Goal: Transaction & Acquisition: Purchase product/service

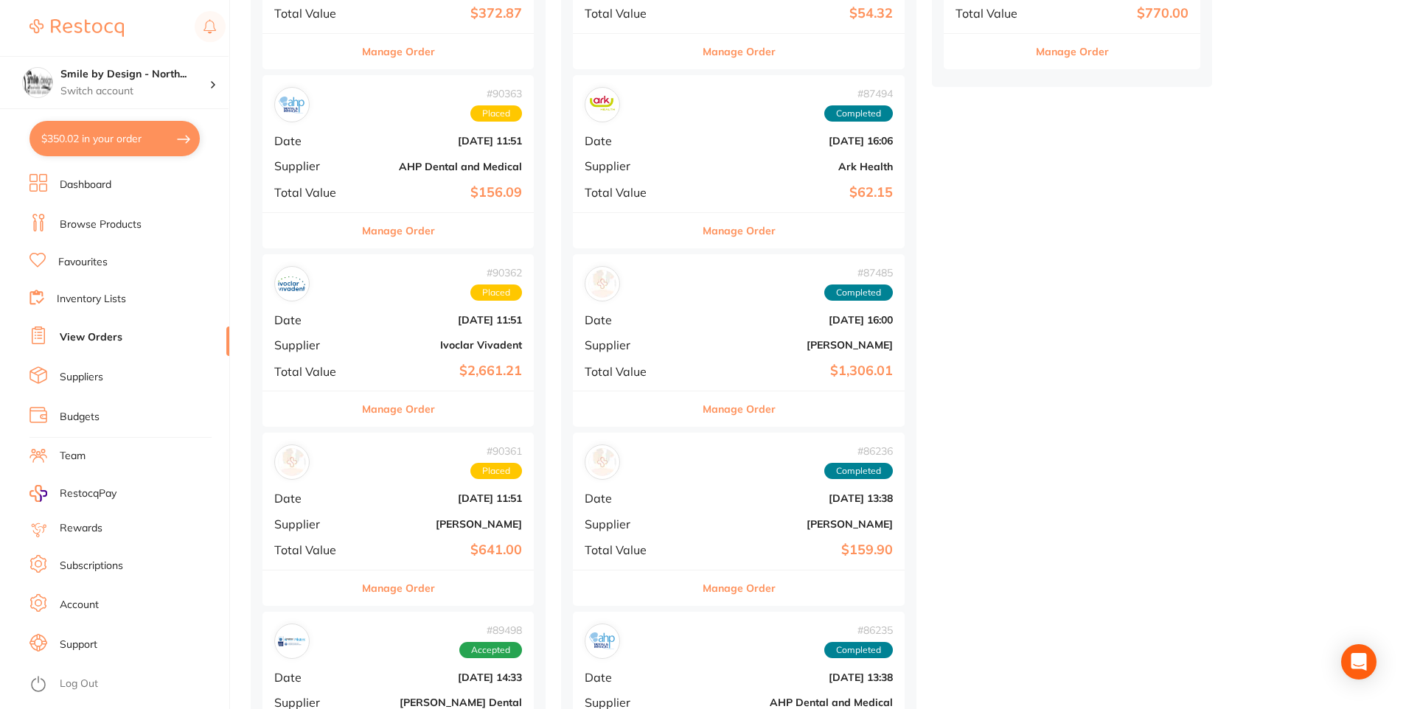
scroll to position [739, 0]
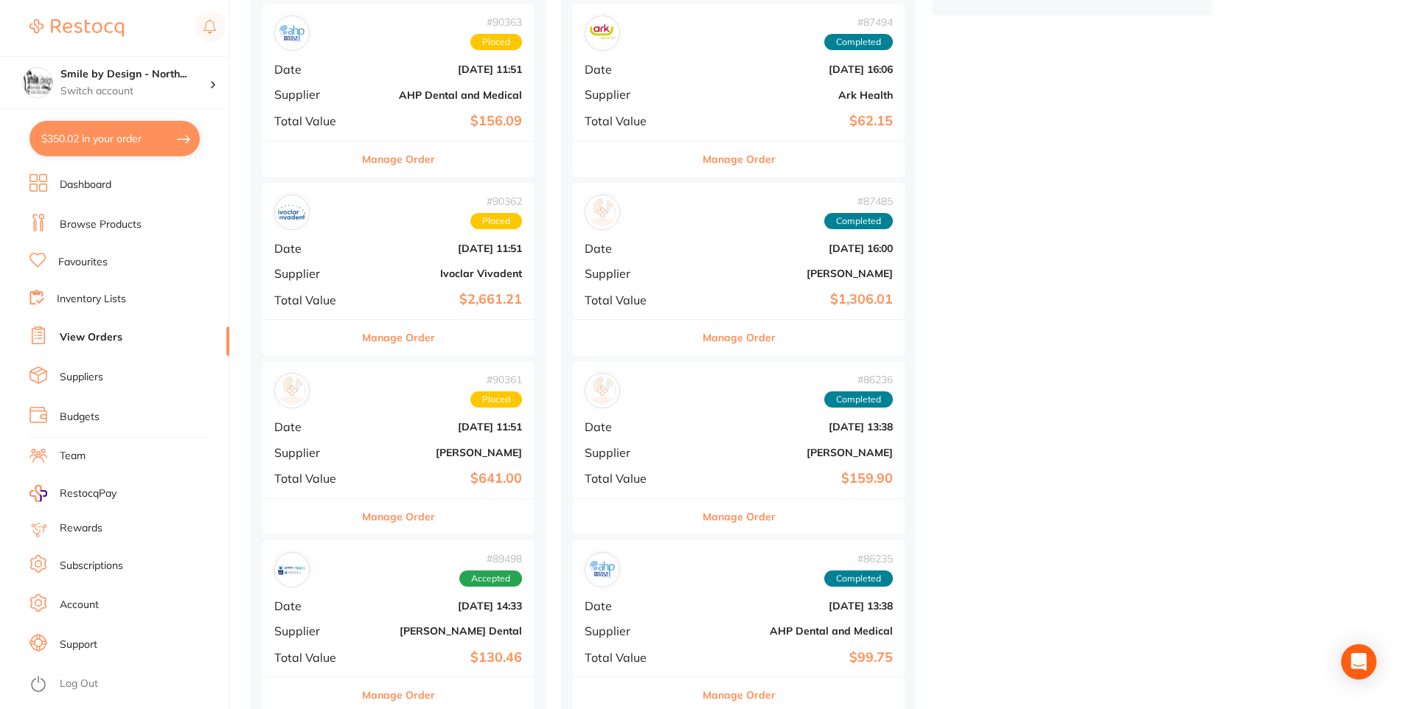
click at [408, 525] on button "Manage Order" at bounding box center [398, 516] width 73 height 35
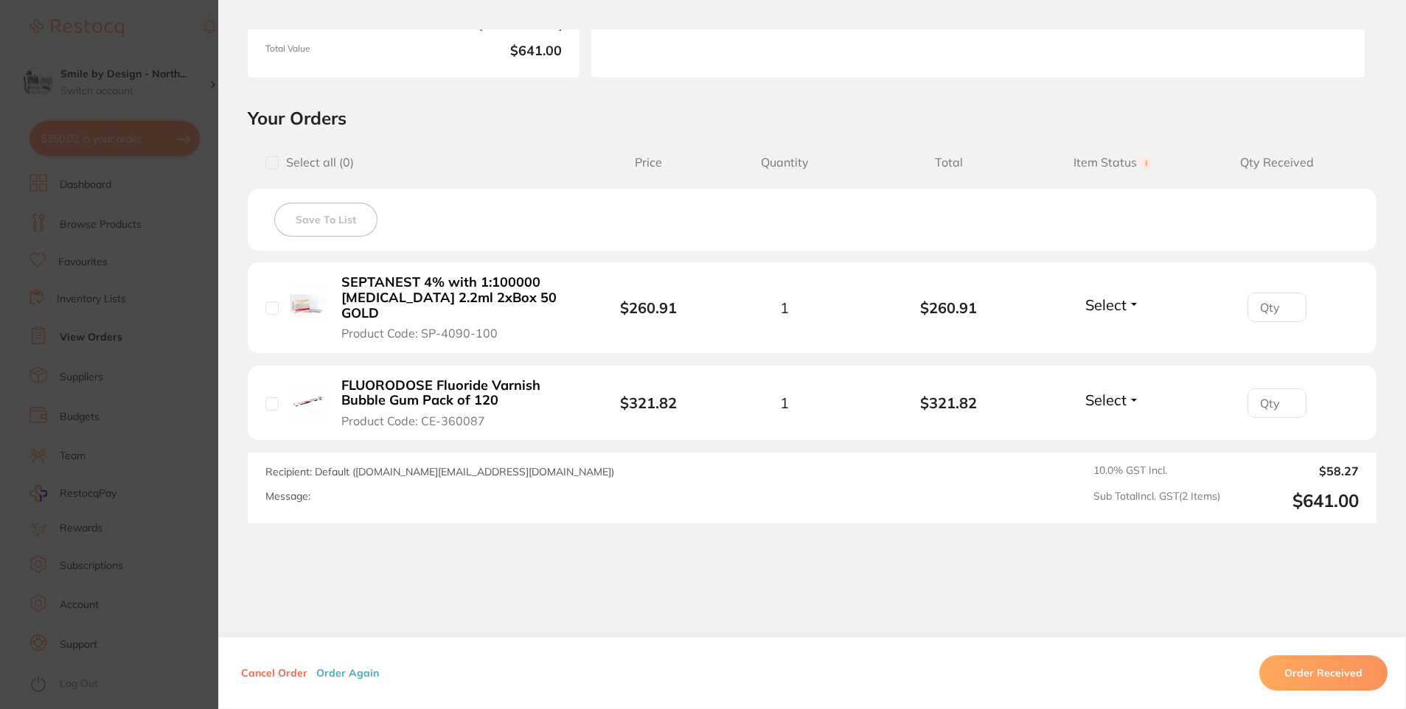
scroll to position [273, 0]
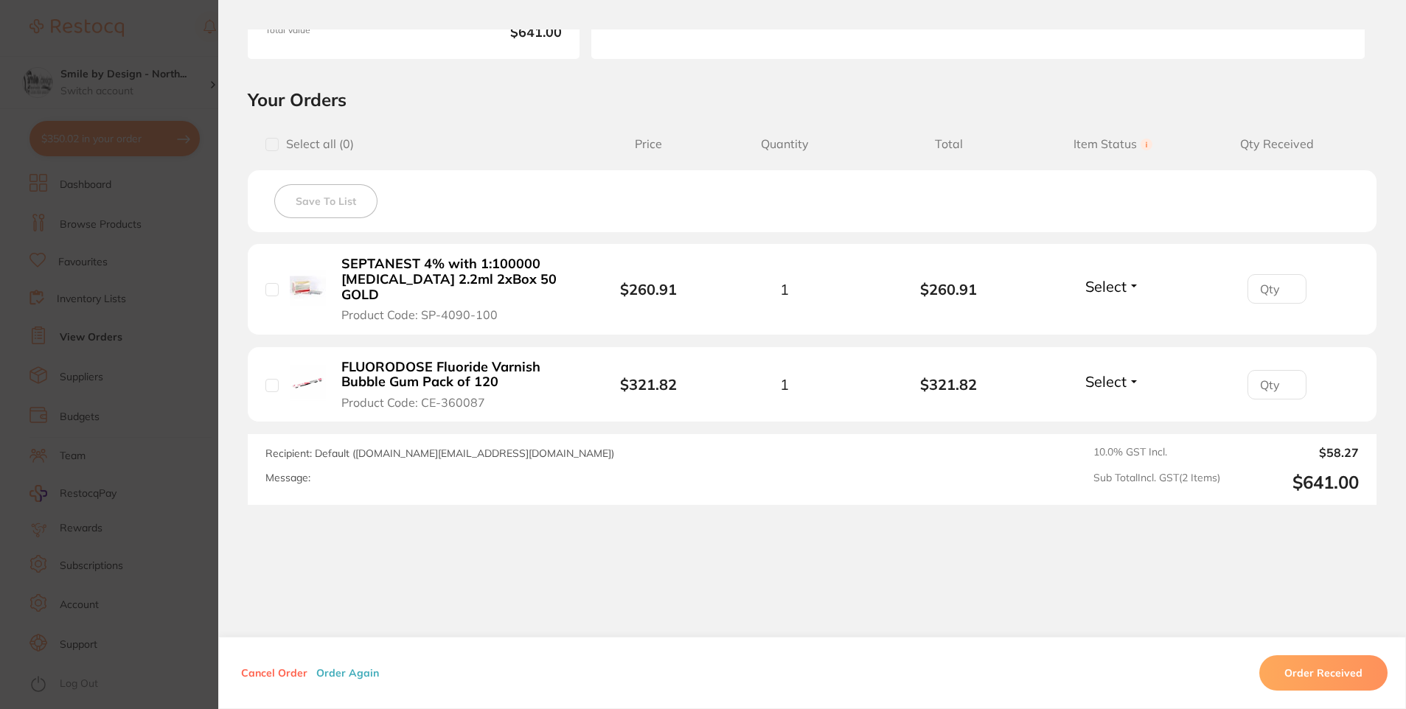
click at [127, 427] on section "Order ID: Restocq- 90361 Order Information Placed Order Order Date [DATE] 11:51…" at bounding box center [703, 354] width 1406 height 709
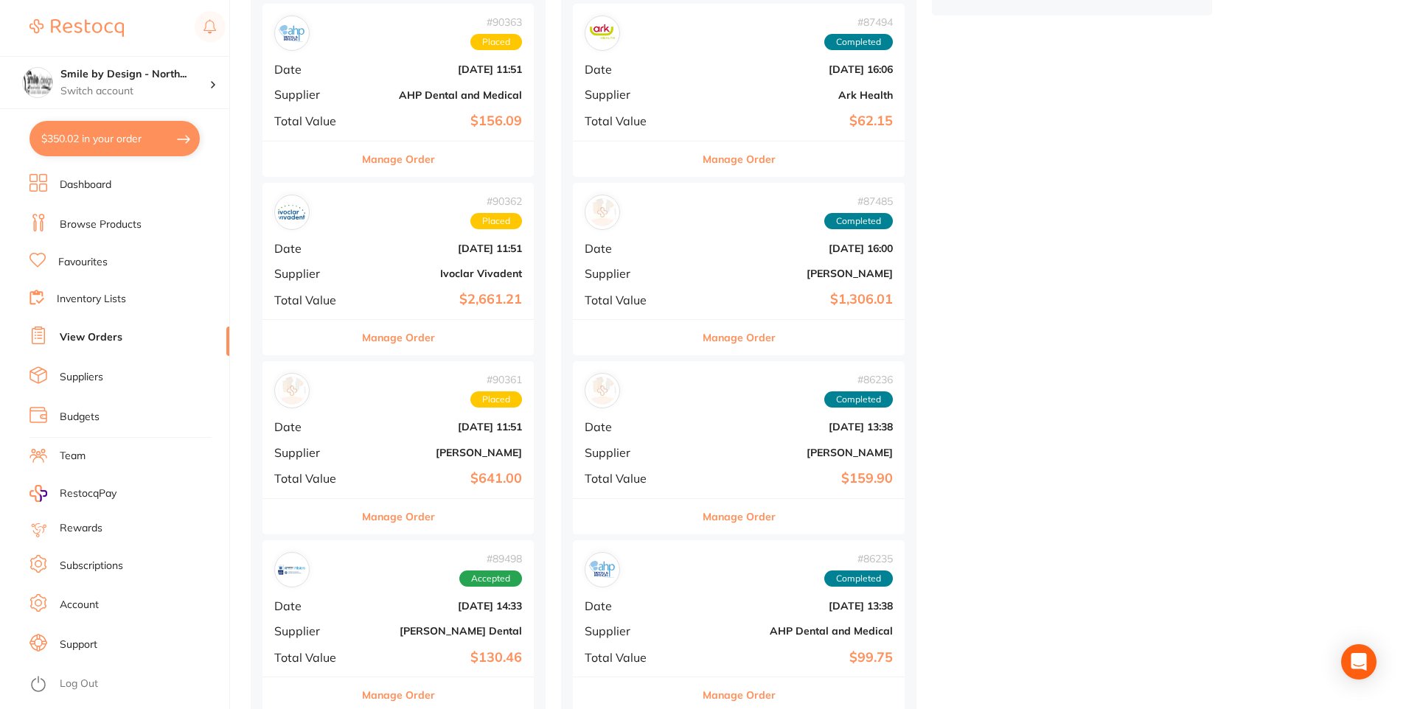
click at [400, 511] on button "Manage Order" at bounding box center [398, 516] width 73 height 35
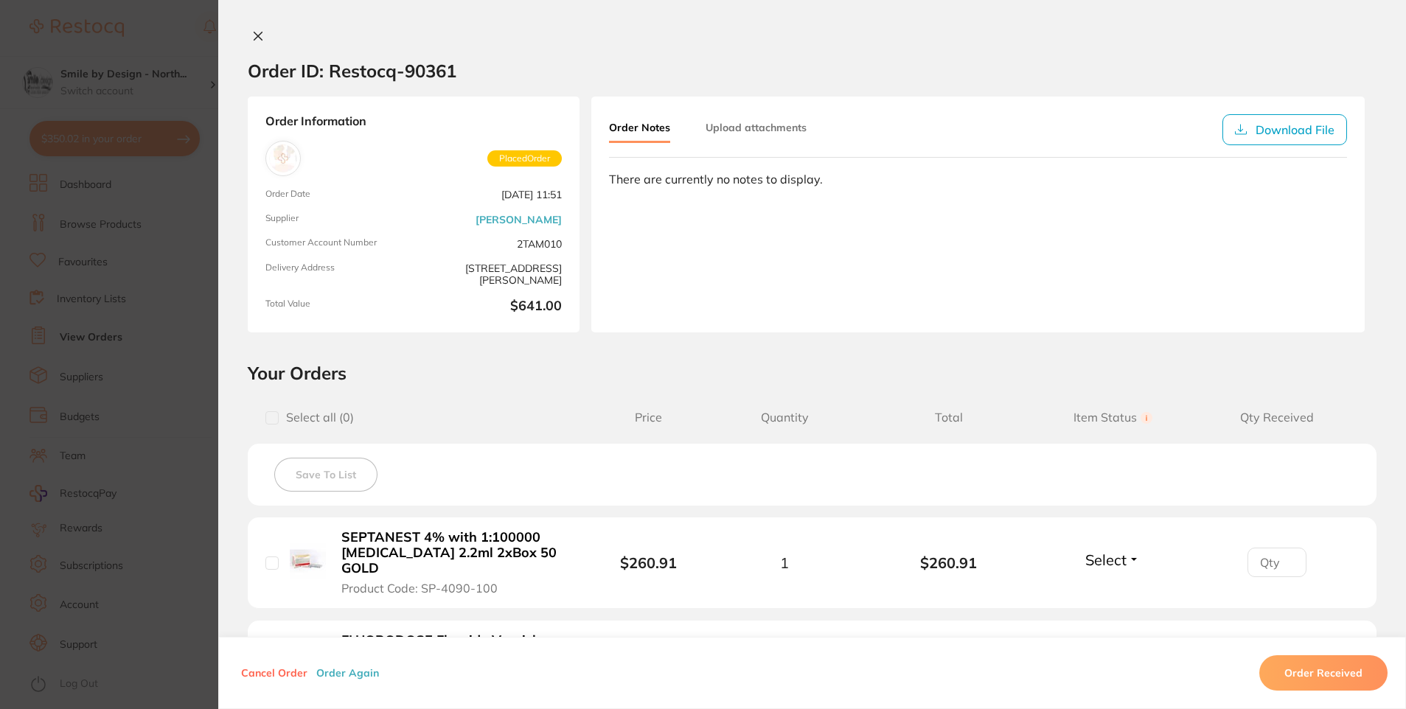
scroll to position [273, 0]
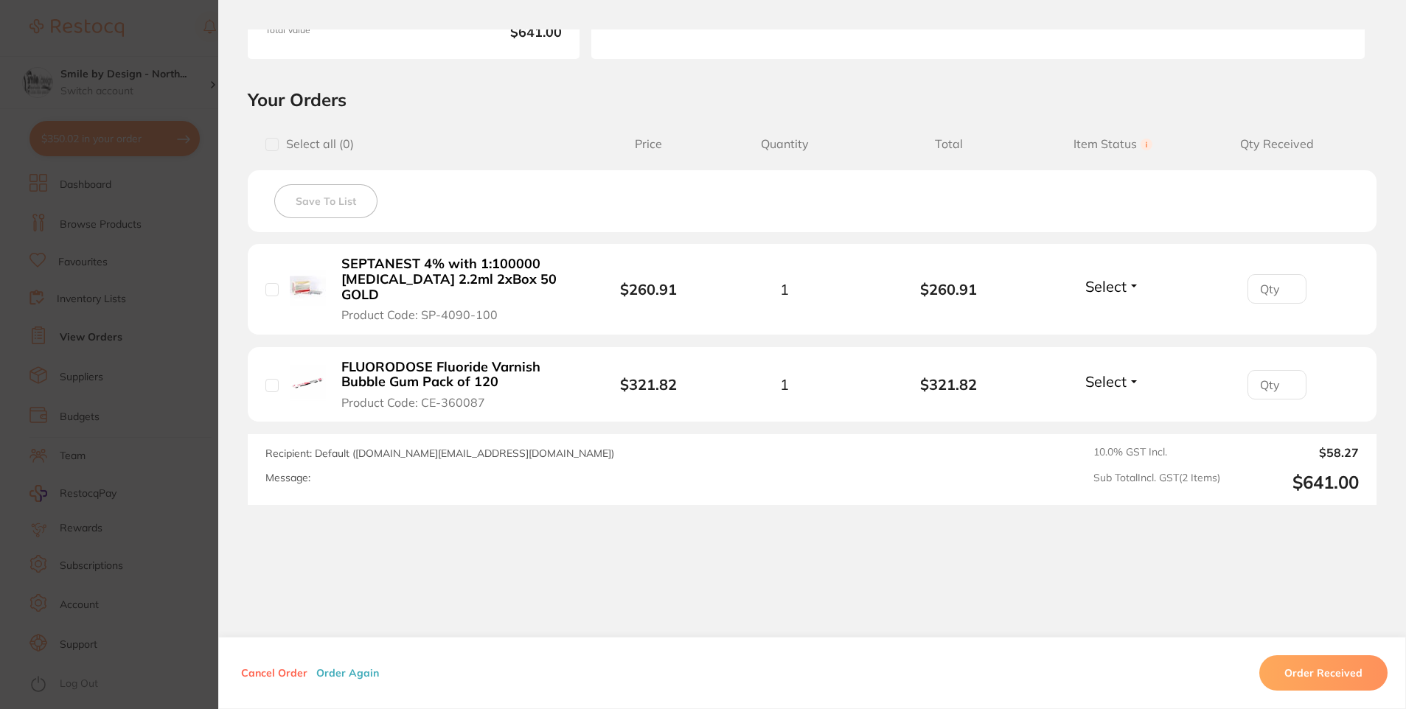
click at [121, 430] on section "Order ID: Restocq- 90361 Order Information Placed Order Order Date [DATE] 11:51…" at bounding box center [703, 354] width 1406 height 709
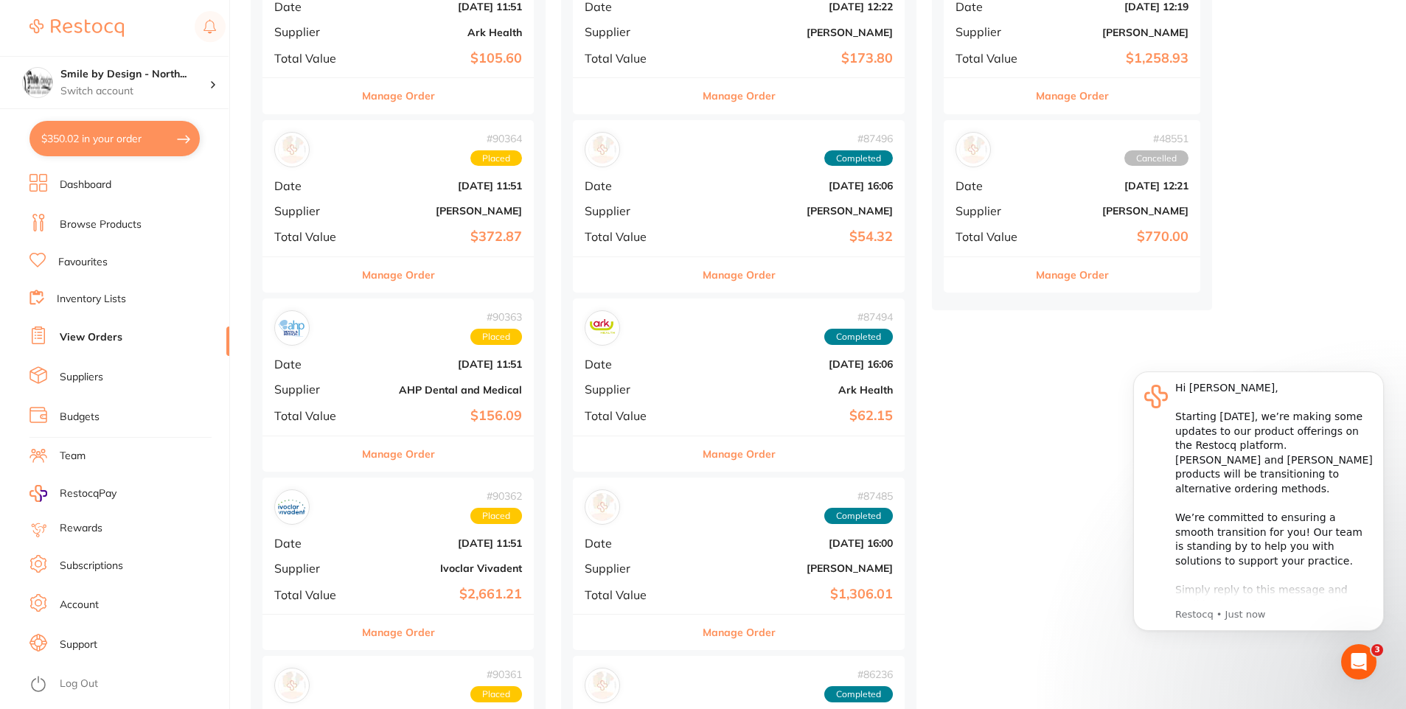
scroll to position [665, 0]
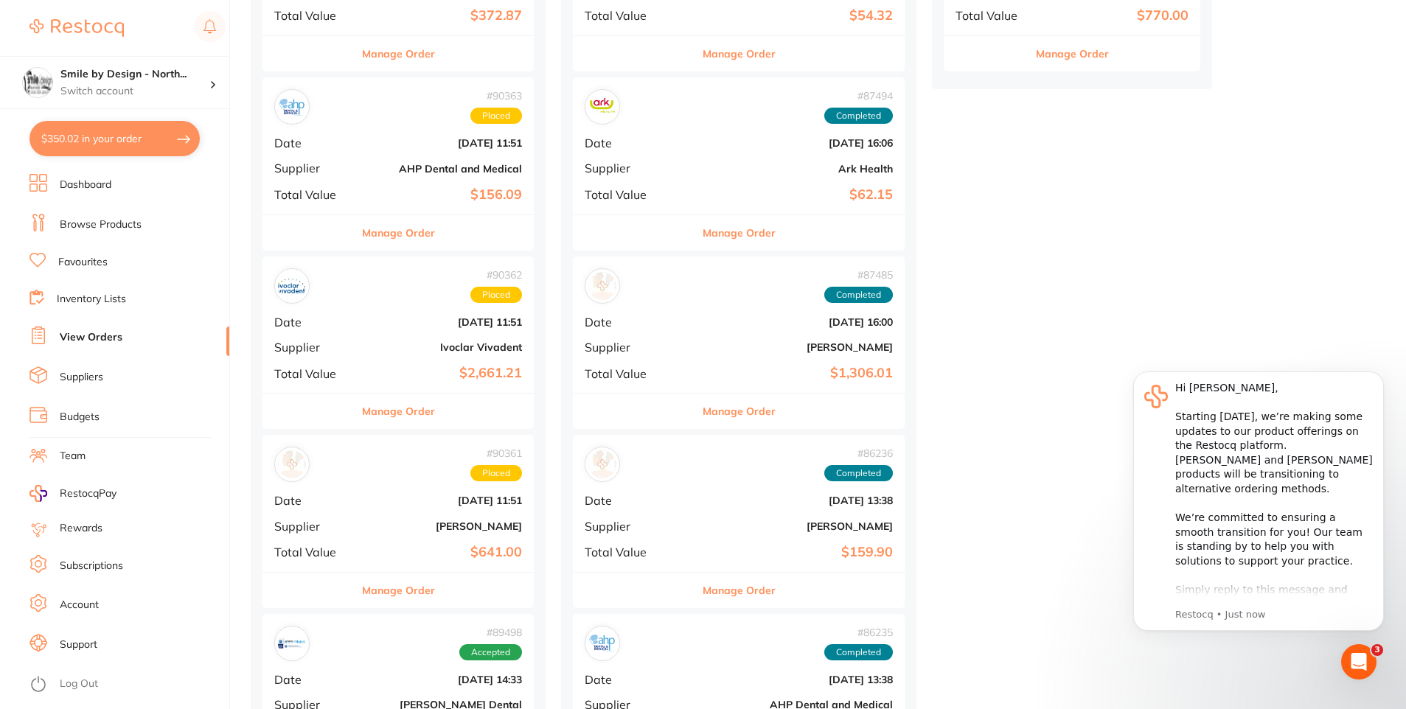
click at [126, 228] on link "Browse Products" at bounding box center [101, 224] width 82 height 15
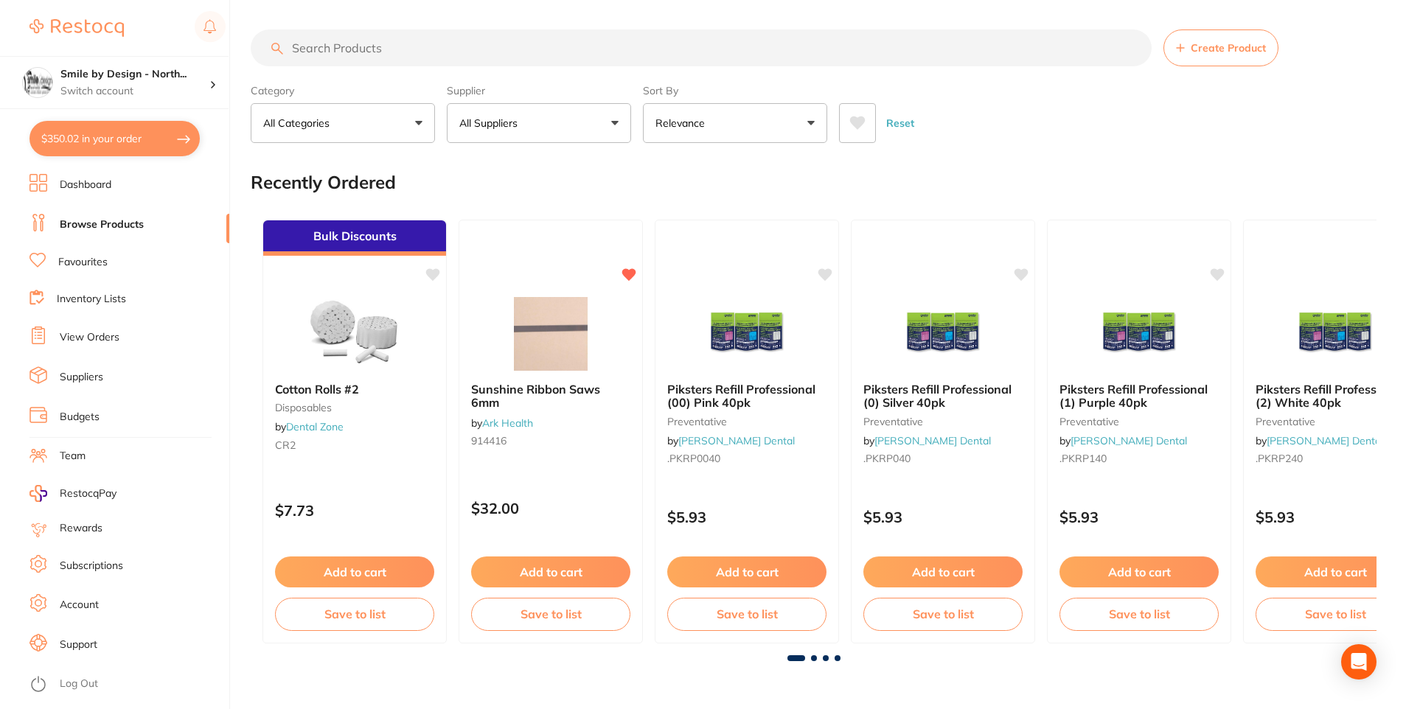
click at [377, 52] on input "search" at bounding box center [701, 47] width 901 height 37
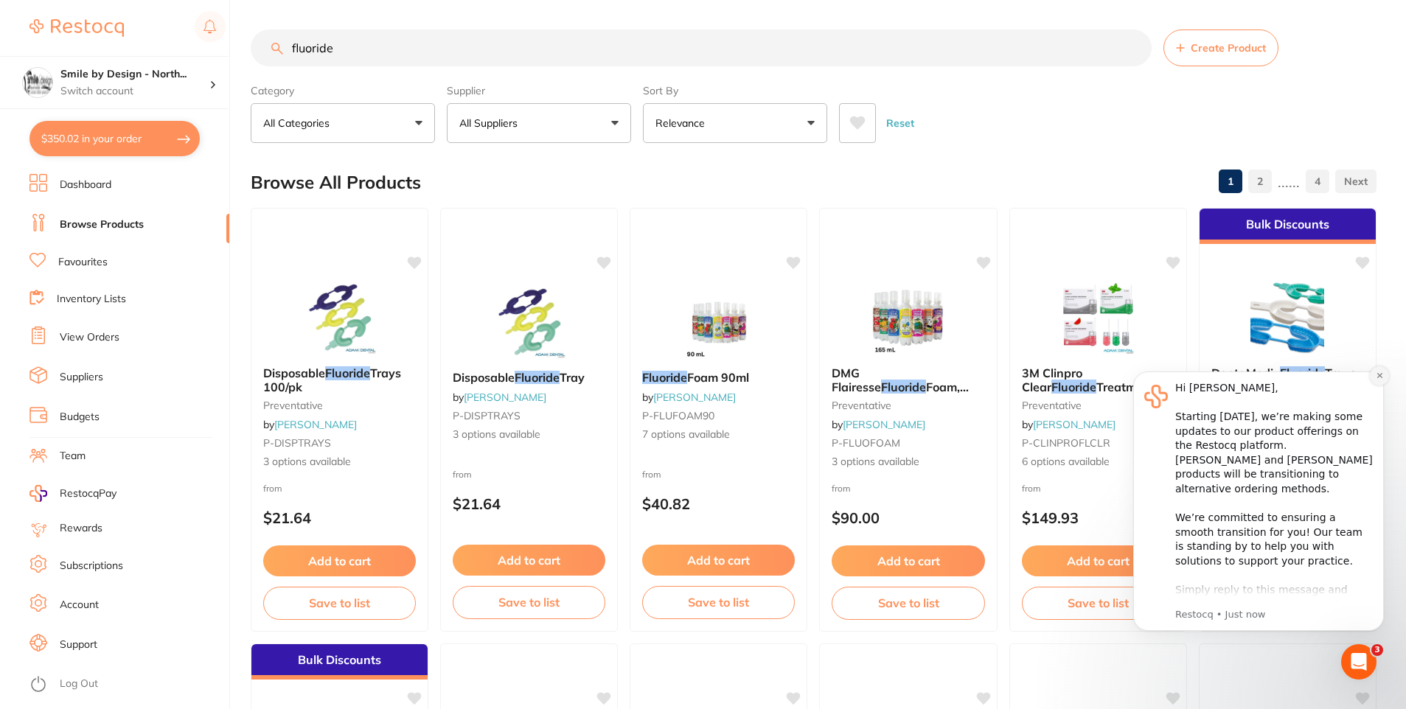
click at [1381, 380] on icon "Dismiss notification" at bounding box center [1379, 375] width 8 height 8
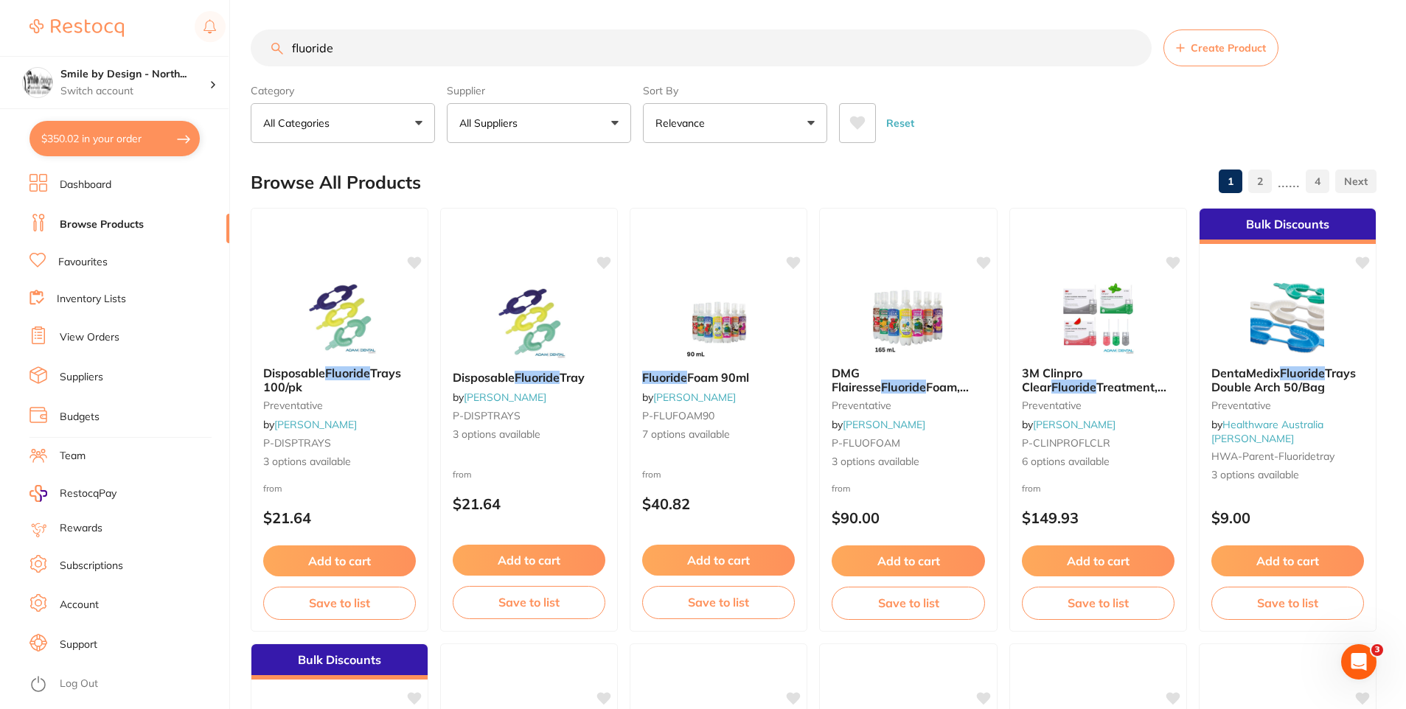
click at [402, 38] on input "fluoride" at bounding box center [701, 47] width 901 height 37
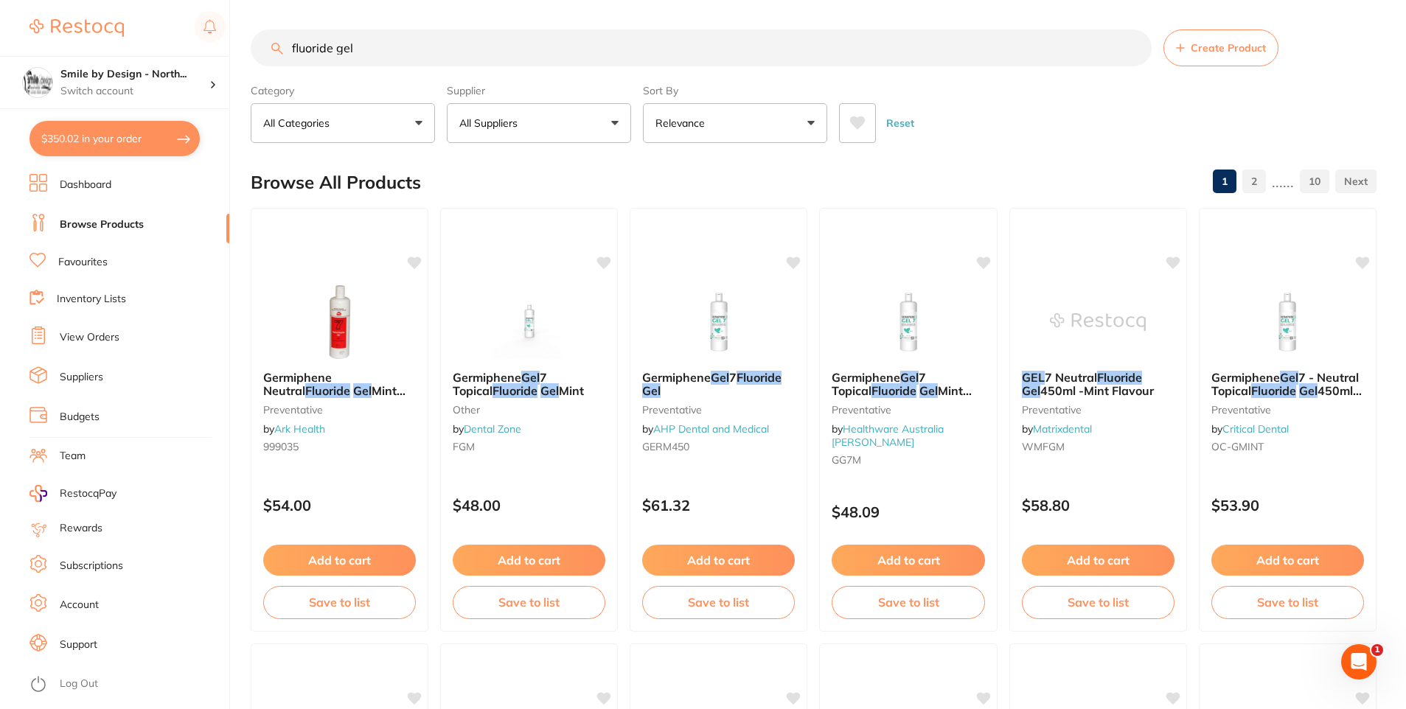
click at [532, 49] on input "fluoride gel" at bounding box center [701, 47] width 901 height 37
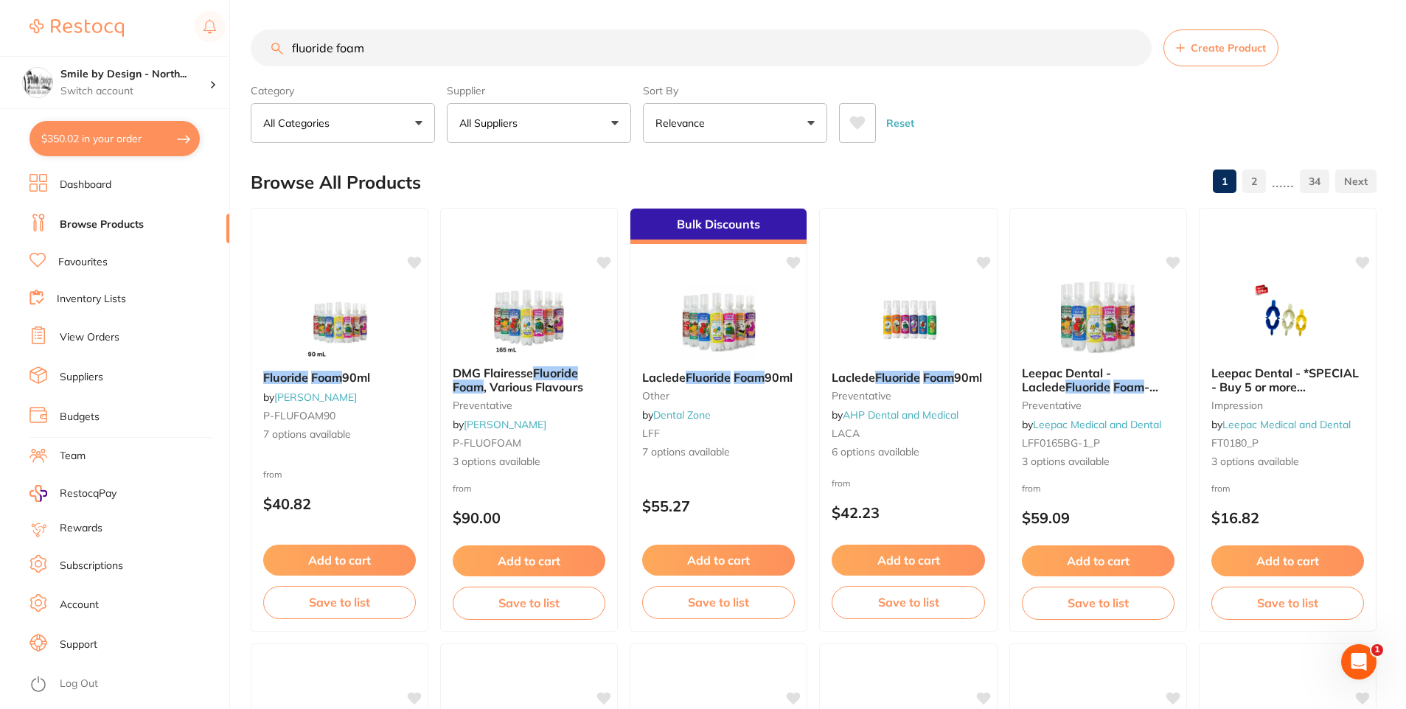
click at [397, 49] on input "fluoride foam" at bounding box center [701, 47] width 901 height 37
type input "fluoride gel"
